Goal: Task Accomplishment & Management: Manage account settings

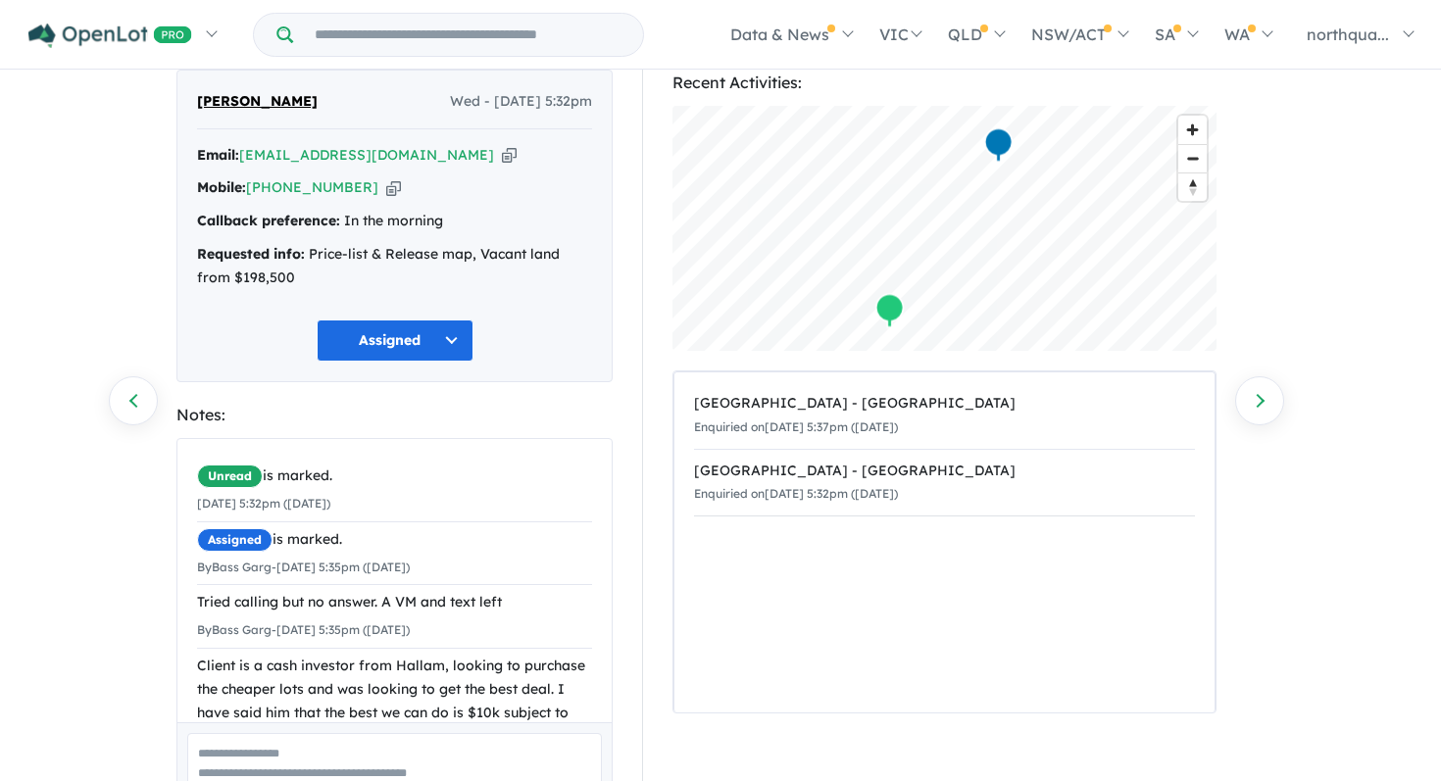
scroll to position [63, 0]
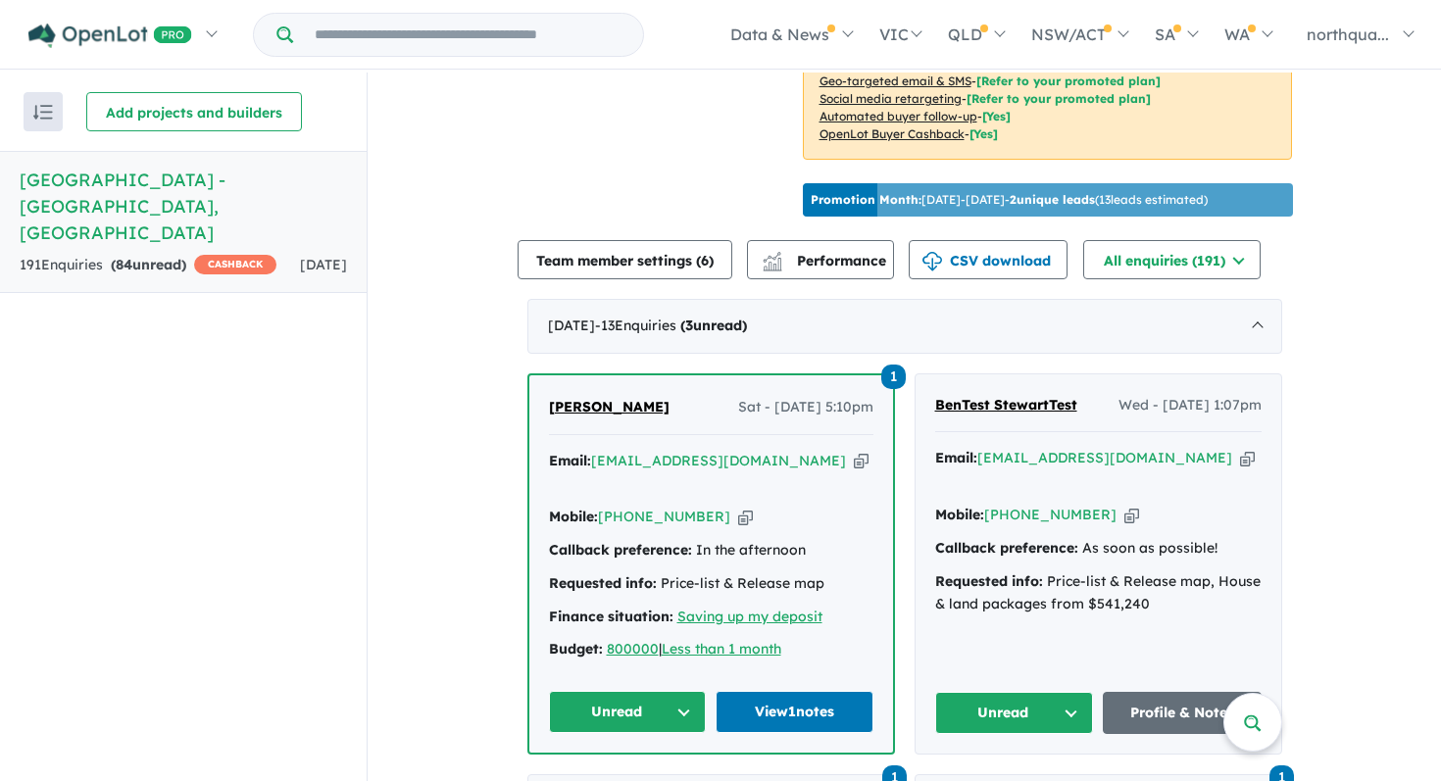
scroll to position [575, 0]
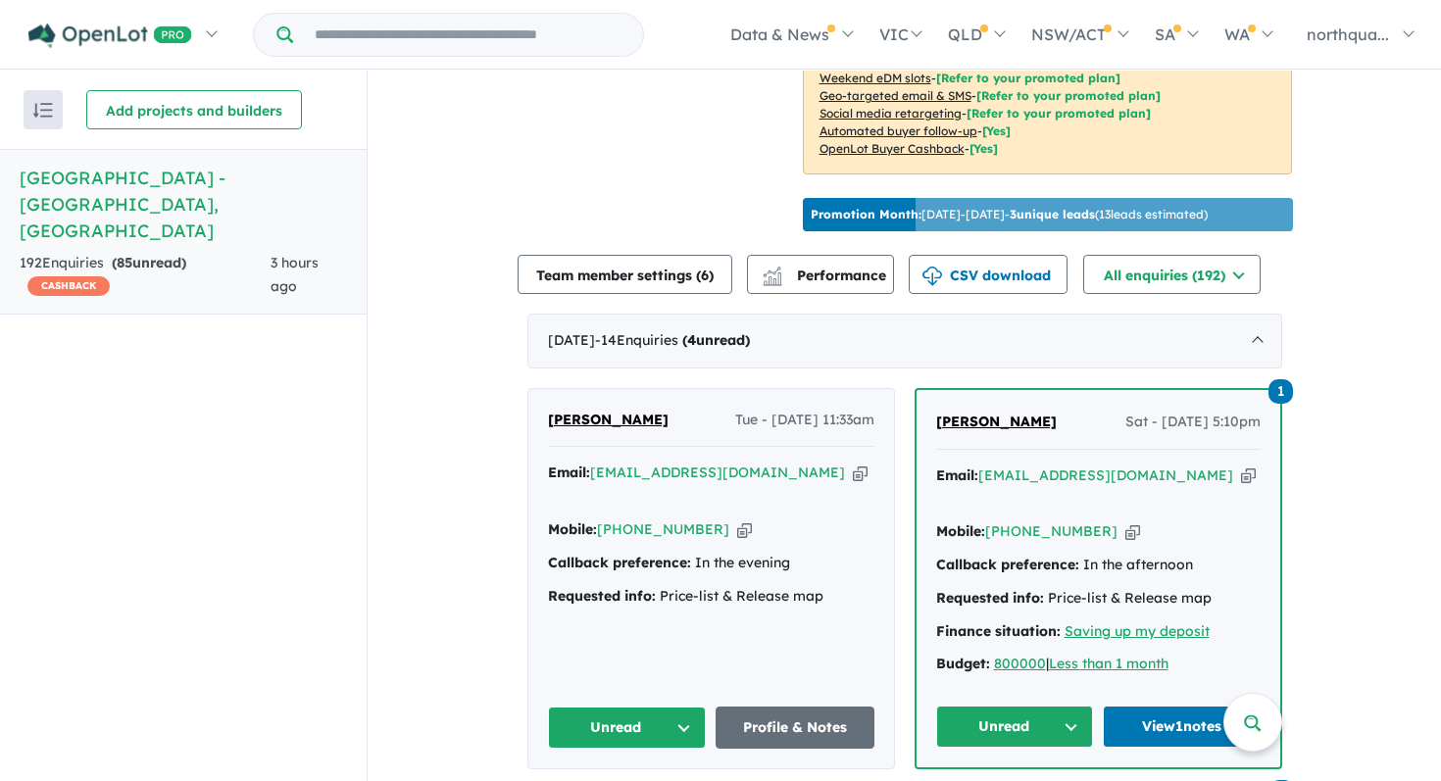
scroll to position [602, 0]
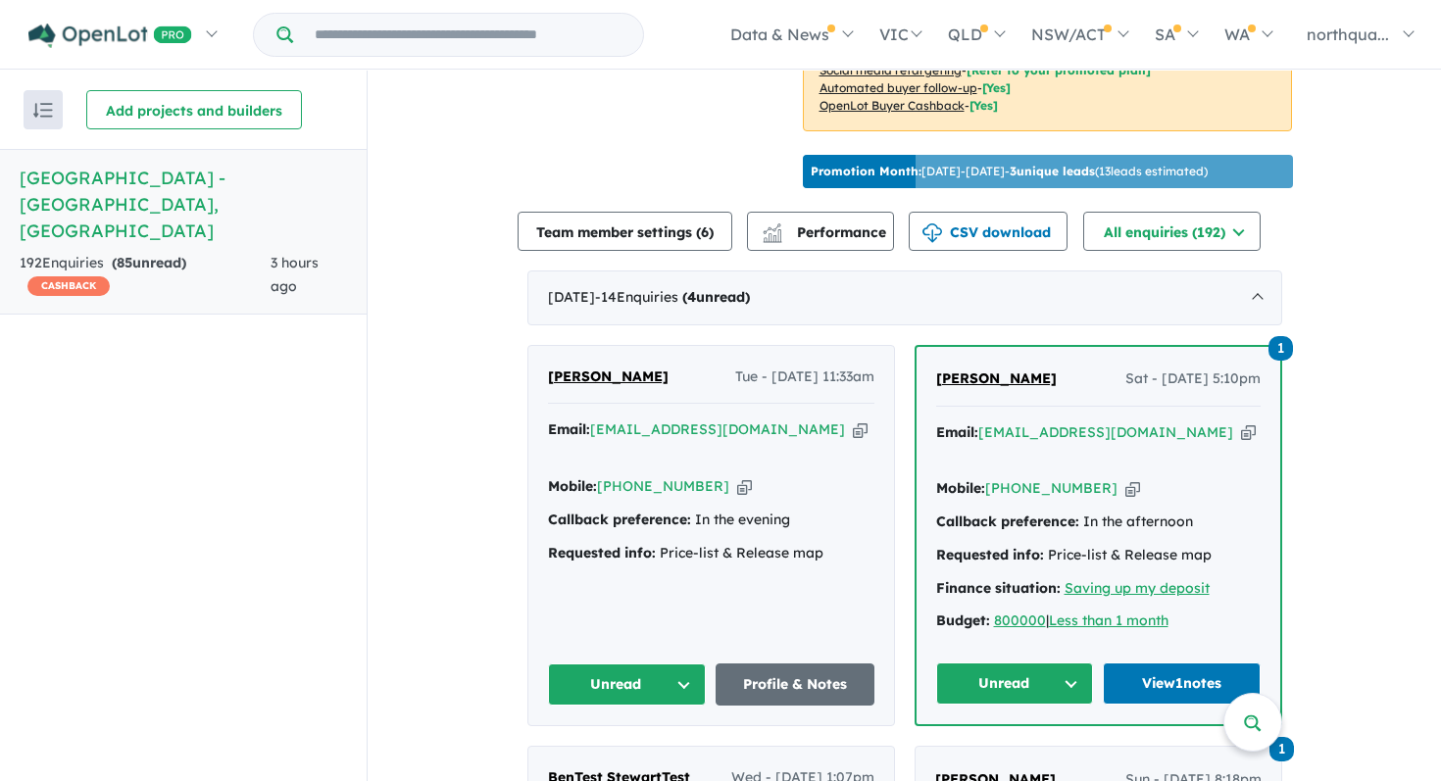
click at [1013, 693] on button "Unread" at bounding box center [1015, 684] width 158 height 42
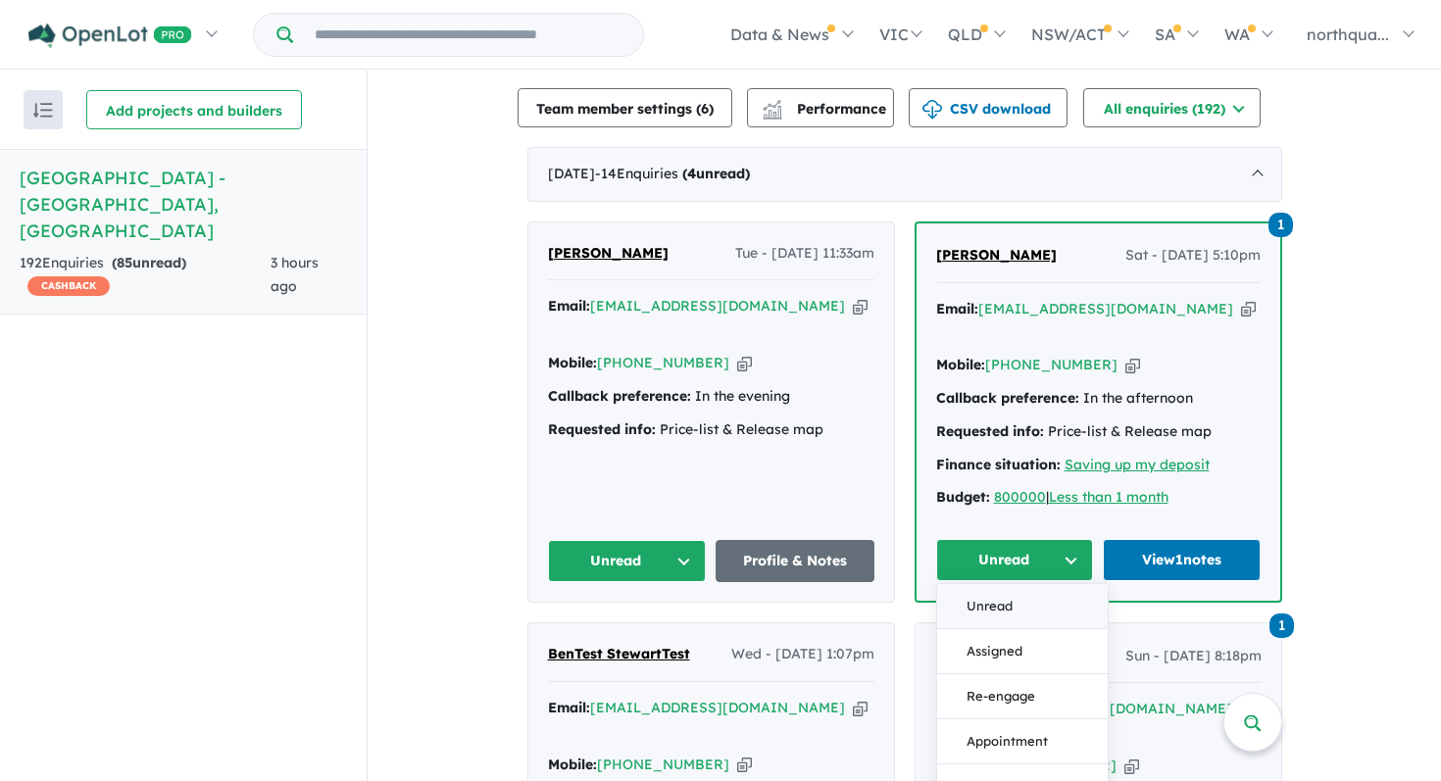
scroll to position [728, 0]
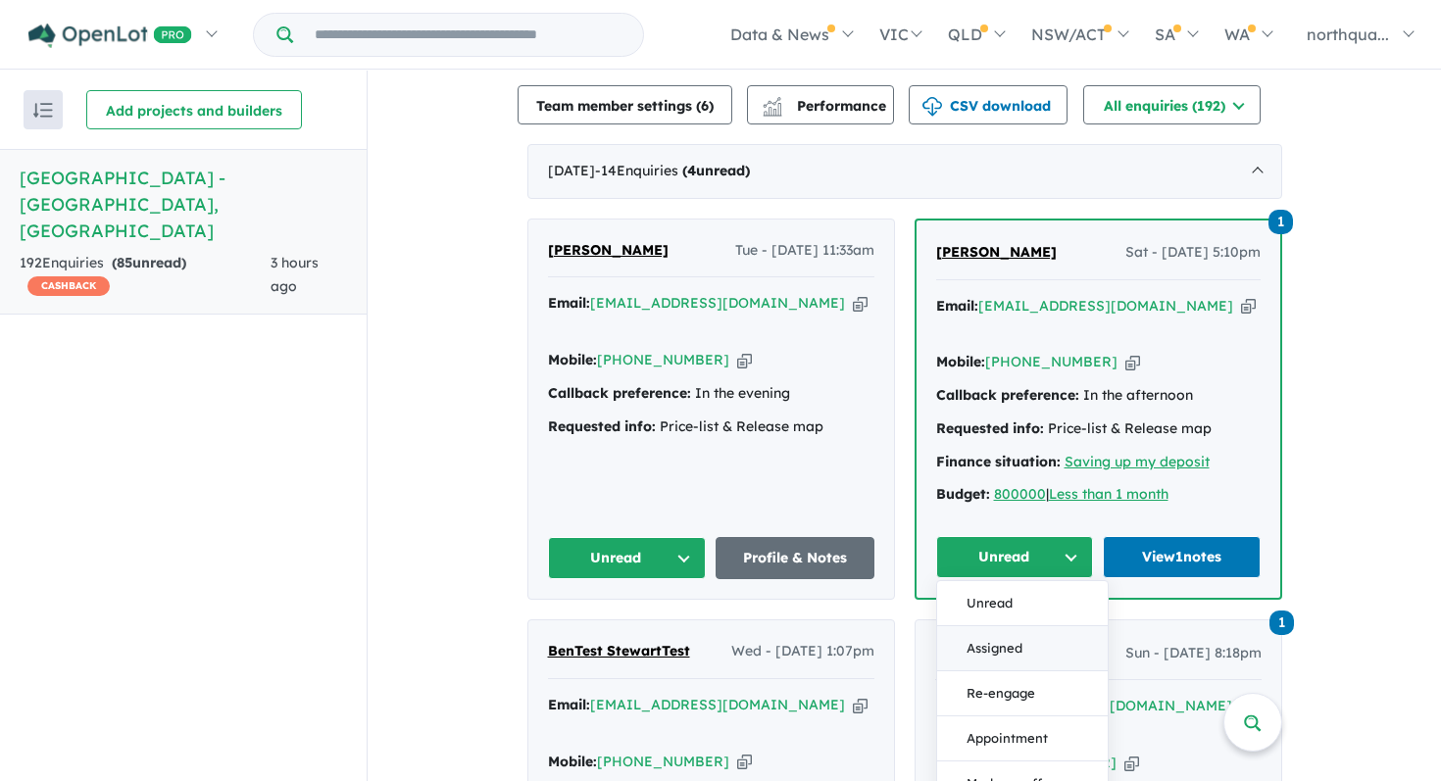
click at [1002, 633] on button "Assigned" at bounding box center [1022, 648] width 171 height 45
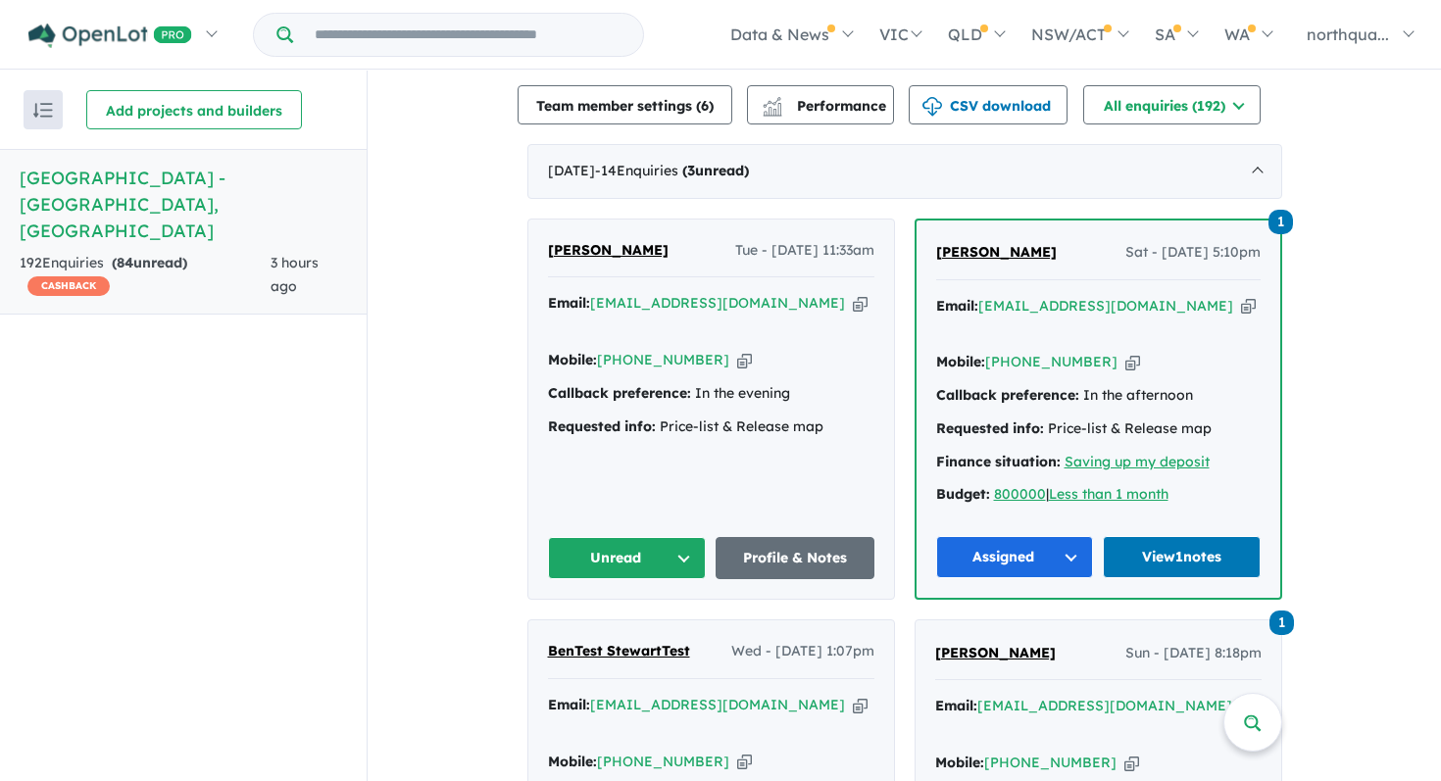
click at [979, 243] on span "[PERSON_NAME]" at bounding box center [996, 252] width 121 height 18
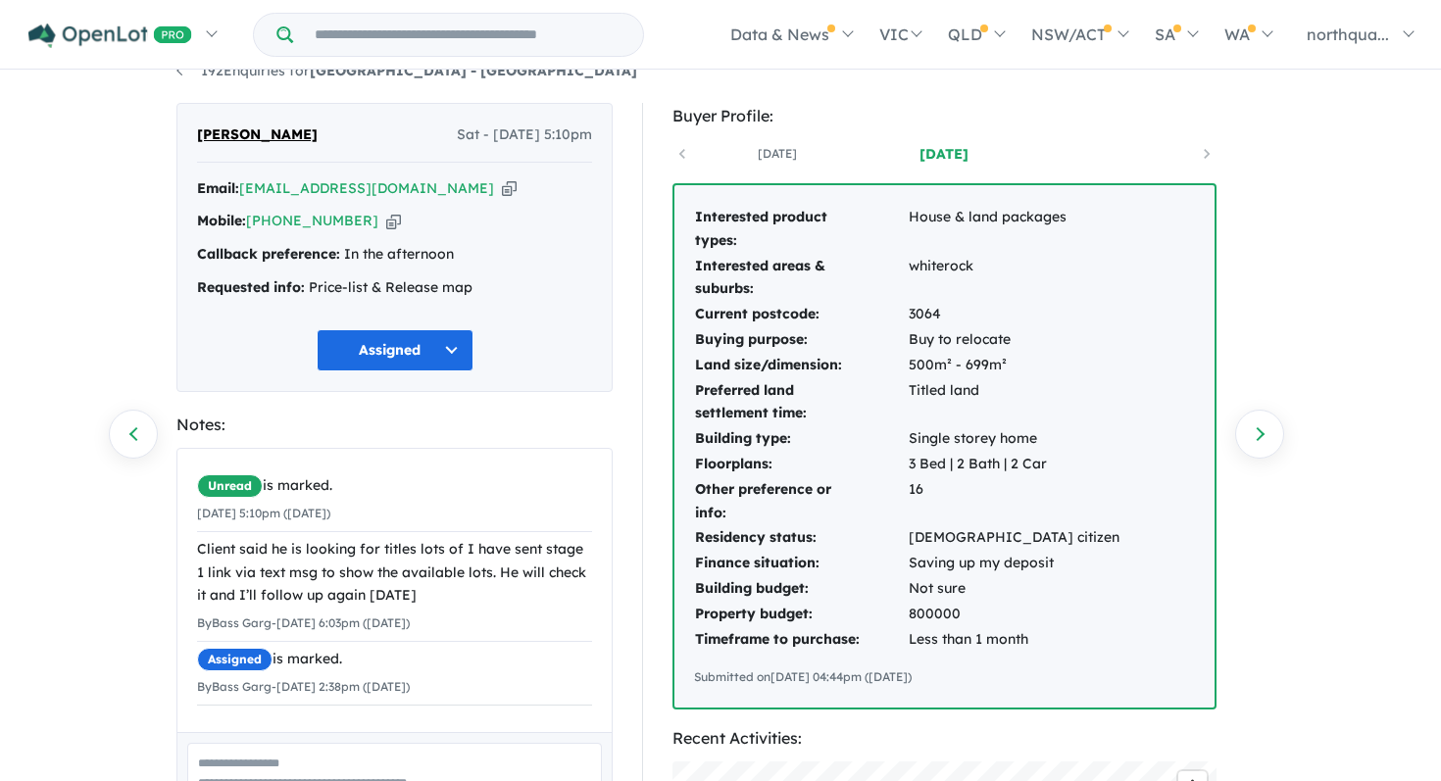
scroll to position [23, 0]
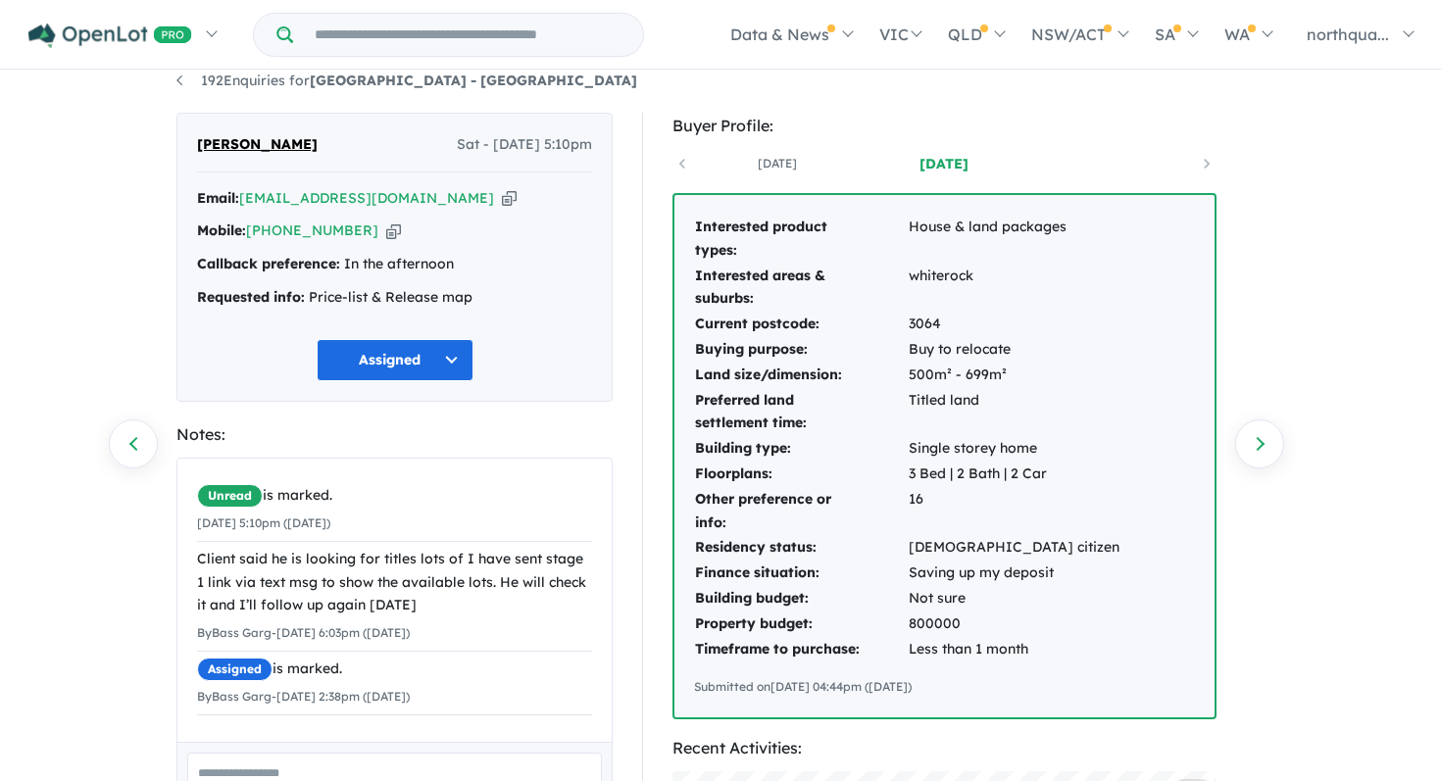
click at [502, 199] on icon "button" at bounding box center [509, 198] width 15 height 21
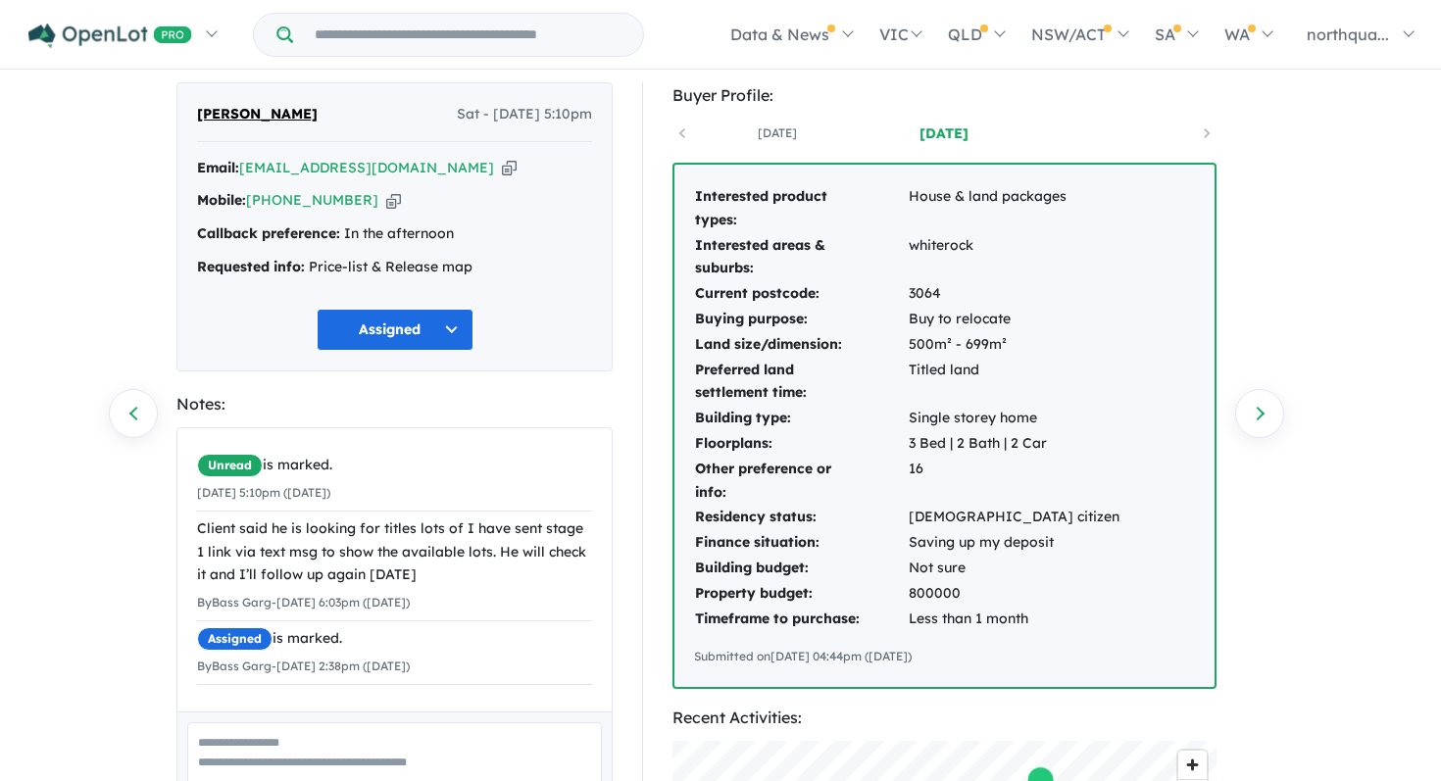
scroll to position [54, 0]
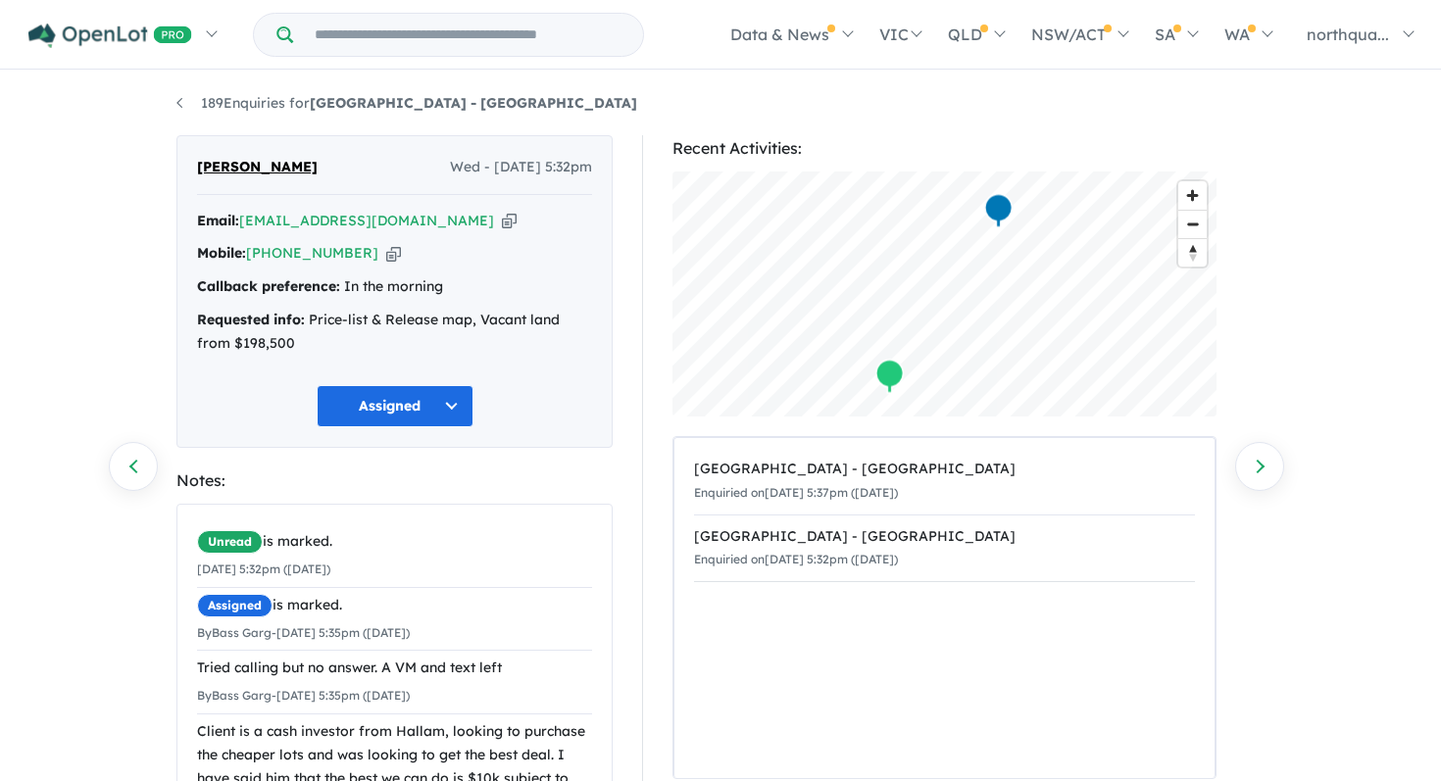
scroll to position [63, 0]
